Goal: Transaction & Acquisition: Purchase product/service

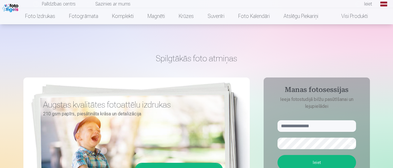
scroll to position [29, 0]
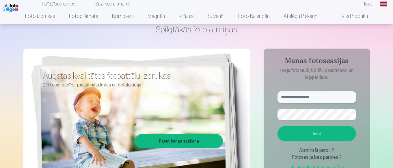
click at [289, 97] on input "text" at bounding box center [317, 97] width 79 height 12
type input "*"
click at [297, 99] on input "text" at bounding box center [317, 97] width 79 height 12
type input "*"
type input "**********"
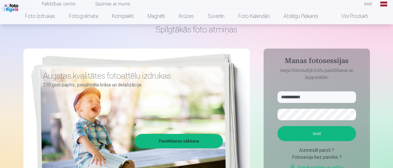
click at [347, 117] on button "button" at bounding box center [350, 114] width 11 height 11
click at [322, 136] on button "Ieiet" at bounding box center [317, 133] width 79 height 15
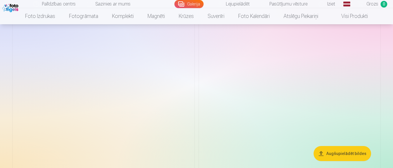
scroll to position [2051, 0]
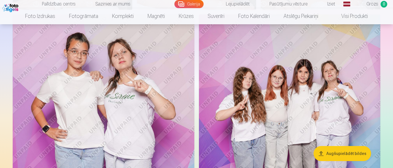
click at [156, 84] on img at bounding box center [104, 150] width 182 height 272
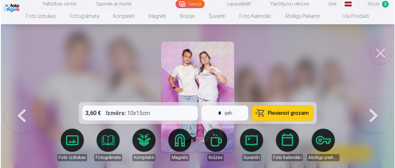
scroll to position [2058, 0]
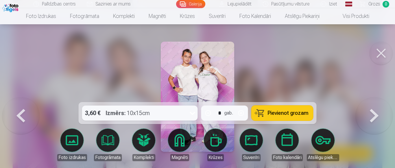
click at [380, 51] on button at bounding box center [380, 53] width 23 height 23
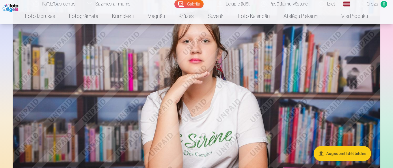
scroll to position [3061, 0]
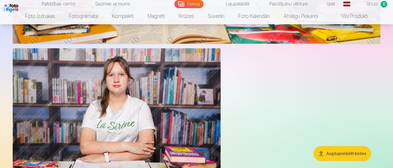
click at [115, 156] on img at bounding box center [117, 117] width 208 height 139
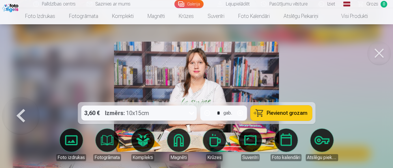
click at [115, 156] on div "Fotogrāmata" at bounding box center [107, 157] width 28 height 7
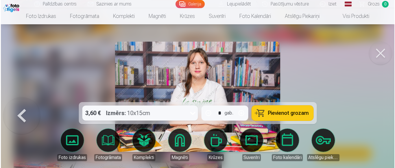
scroll to position [3304, 0]
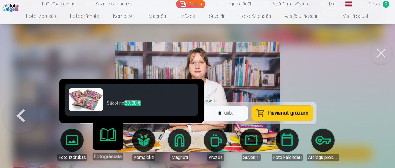
click at [115, 156] on div "Fotogrāmata" at bounding box center [107, 156] width 31 height 8
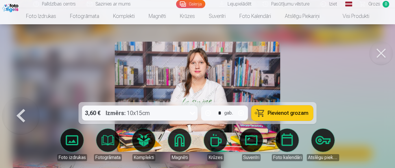
click at [375, 75] on div at bounding box center [197, 84] width 395 height 168
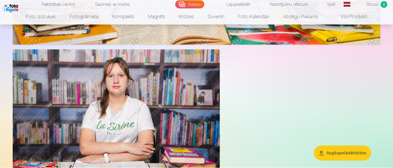
scroll to position [3293, 0]
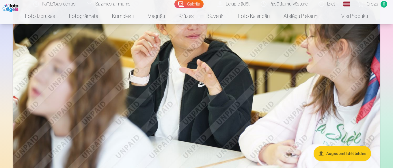
click at [267, 97] on img at bounding box center [197, 52] width 368 height 245
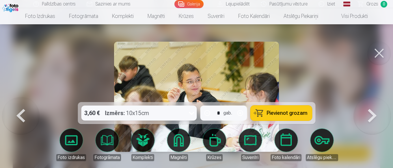
click at [267, 97] on img at bounding box center [196, 97] width 165 height 110
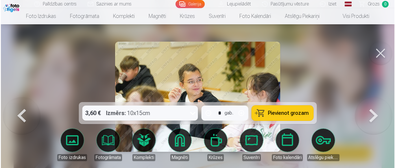
scroll to position [2830, 0]
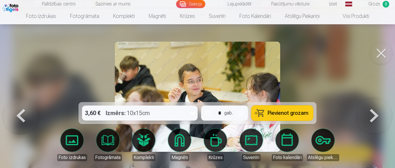
drag, startPoint x: 267, startPoint y: 97, endPoint x: 322, endPoint y: 122, distance: 60.9
drag, startPoint x: 322, startPoint y: 122, endPoint x: 365, endPoint y: 120, distance: 42.8
click at [323, 122] on div at bounding box center [197, 84] width 395 height 168
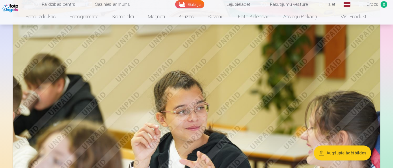
scroll to position [2821, 0]
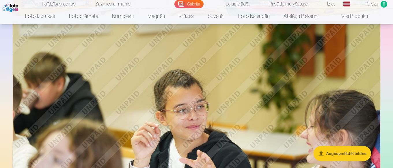
drag, startPoint x: 365, startPoint y: 120, endPoint x: 382, endPoint y: 88, distance: 36.4
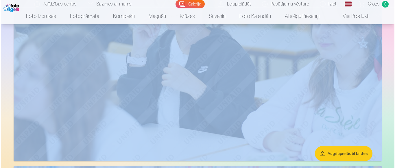
scroll to position [2411, 0]
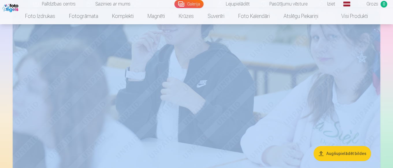
click at [302, 55] on img at bounding box center [197, 53] width 368 height 245
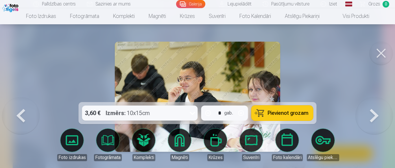
click at [378, 55] on button at bounding box center [380, 53] width 23 height 23
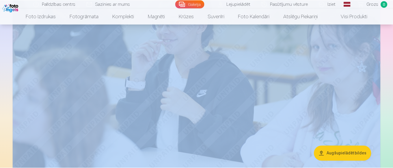
scroll to position [2402, 0]
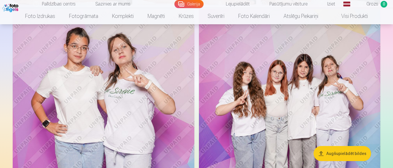
scroll to position [2027, 0]
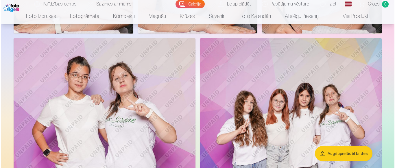
scroll to position [2034, 0]
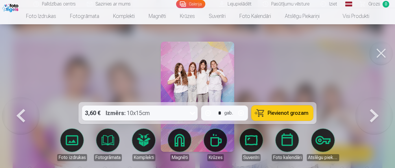
click at [380, 57] on button at bounding box center [380, 53] width 23 height 23
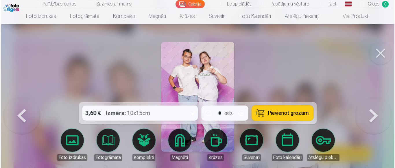
scroll to position [2034, 0]
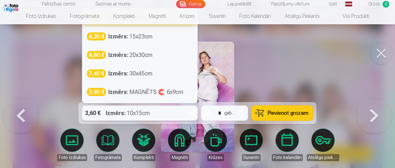
click at [192, 112] on icon at bounding box center [192, 112] width 9 height 9
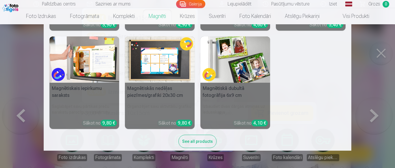
scroll to position [101, 0]
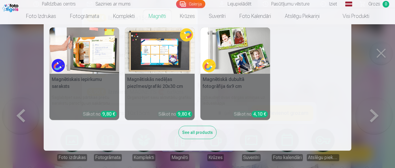
click at [379, 51] on nav "Personalizēti foto magnēti Saglabājiet skaistākās atmiņas uz ledusskapja Sākot …" at bounding box center [197, 87] width 395 height 126
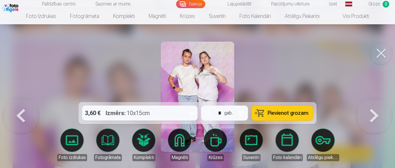
click at [248, 140] on link "Suvenīri" at bounding box center [251, 145] width 32 height 32
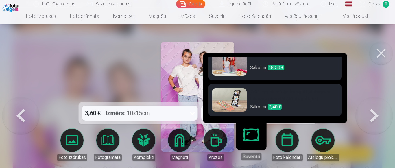
scroll to position [231, 0]
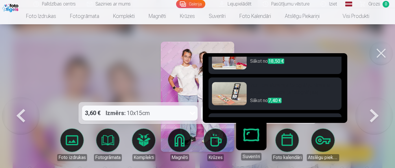
click at [235, 92] on img at bounding box center [229, 93] width 35 height 23
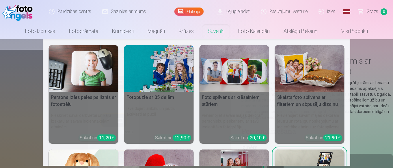
click at [212, 33] on link "Suvenīri" at bounding box center [216, 31] width 31 height 16
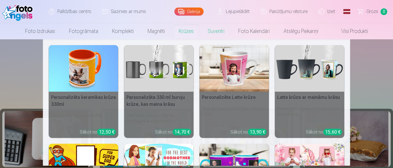
click at [179, 36] on link "Krūzes" at bounding box center [186, 31] width 29 height 16
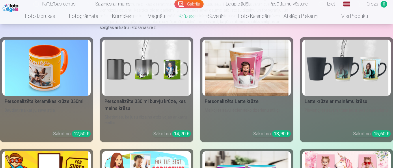
scroll to position [87, 0]
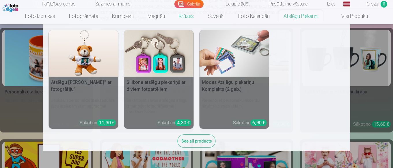
click at [299, 18] on link "Atslēgu piekariņi" at bounding box center [301, 16] width 49 height 16
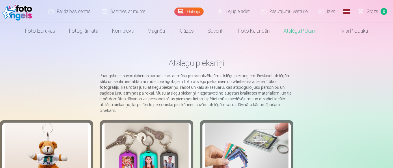
scroll to position [58, 0]
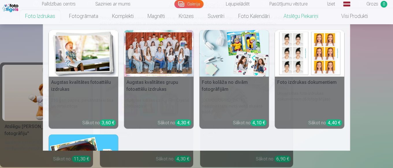
click at [50, 15] on link "Foto izdrukas" at bounding box center [40, 16] width 44 height 16
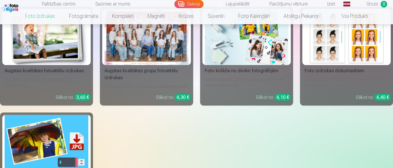
scroll to position [116, 0]
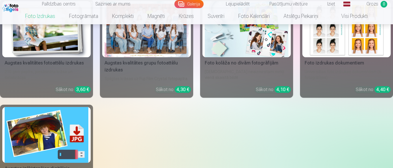
click at [64, 132] on img at bounding box center [47, 135] width 84 height 56
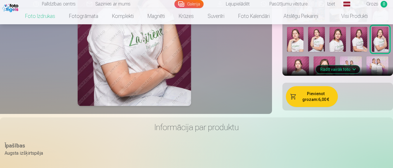
scroll to position [144, 0]
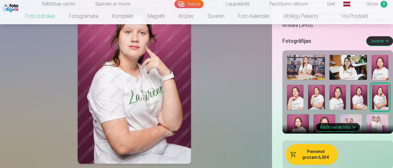
click at [314, 72] on img at bounding box center [306, 67] width 38 height 25
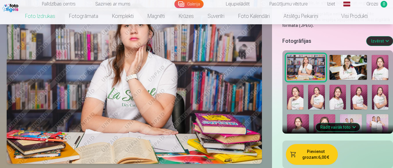
click at [352, 90] on img at bounding box center [359, 97] width 16 height 25
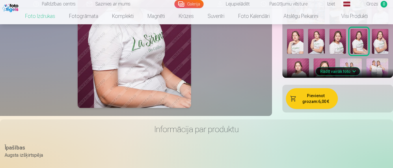
scroll to position [202, 0]
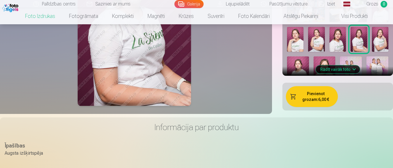
click at [354, 68] on button "Rādīt vairāk foto" at bounding box center [338, 69] width 44 height 8
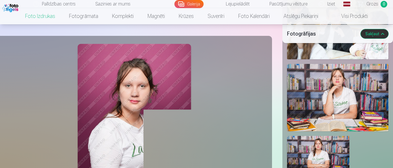
scroll to position [895, 0]
